Goal: Navigation & Orientation: Find specific page/section

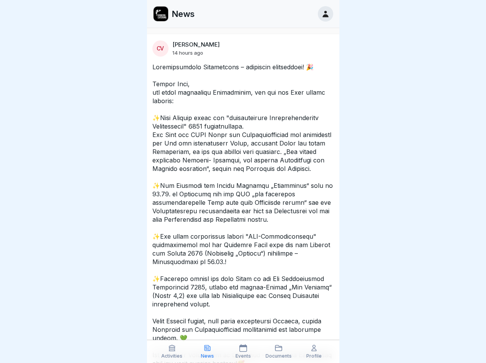
click at [172, 352] on icon at bounding box center [172, 348] width 8 height 8
click at [208, 352] on icon at bounding box center [208, 348] width 8 height 8
click at [243, 352] on icon at bounding box center [244, 348] width 8 height 8
click at [279, 352] on icon at bounding box center [279, 348] width 8 height 8
click at [314, 352] on icon at bounding box center [314, 348] width 8 height 8
